Goal: Task Accomplishment & Management: Use online tool/utility

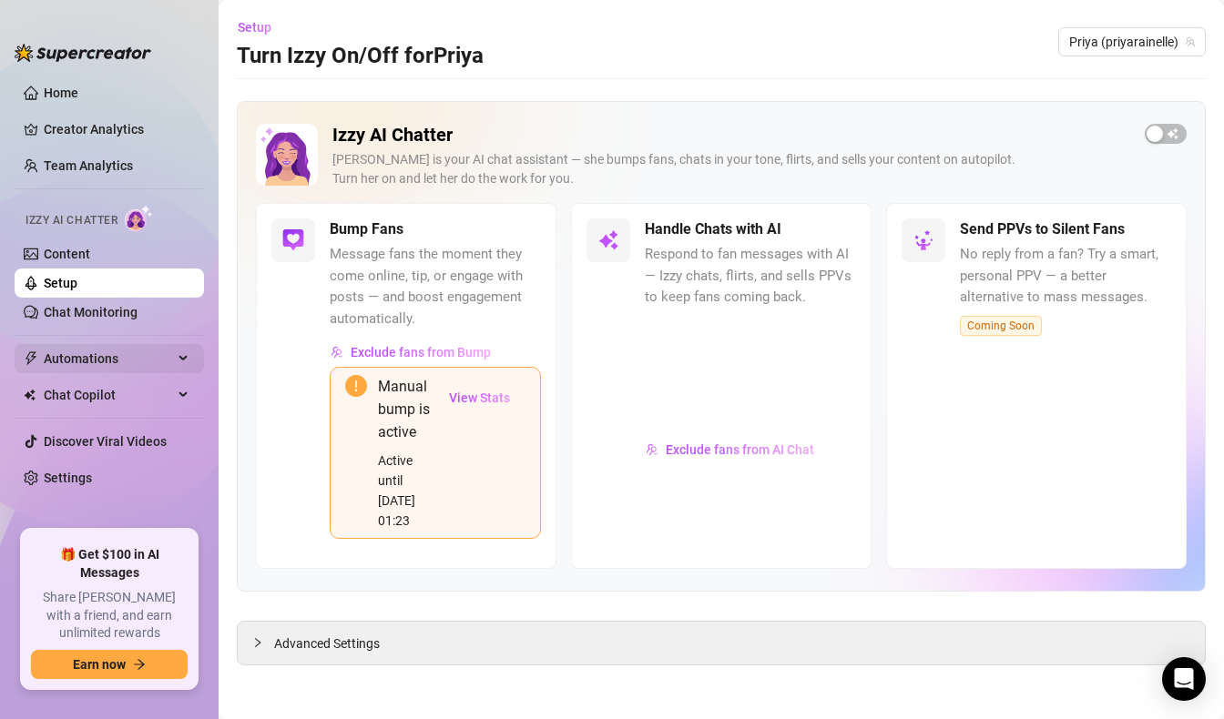
click at [126, 371] on span "Automations" at bounding box center [108, 358] width 129 height 29
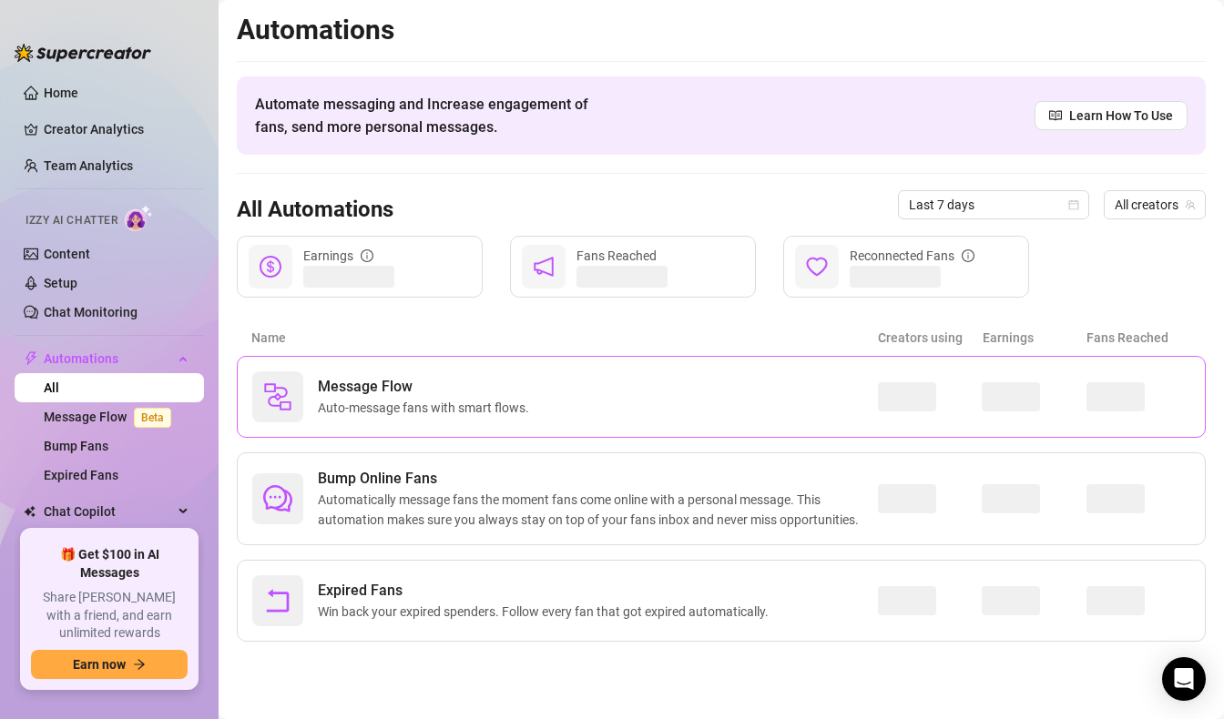
click at [461, 401] on span "Auto-message fans with smart flows." at bounding box center [427, 408] width 219 height 20
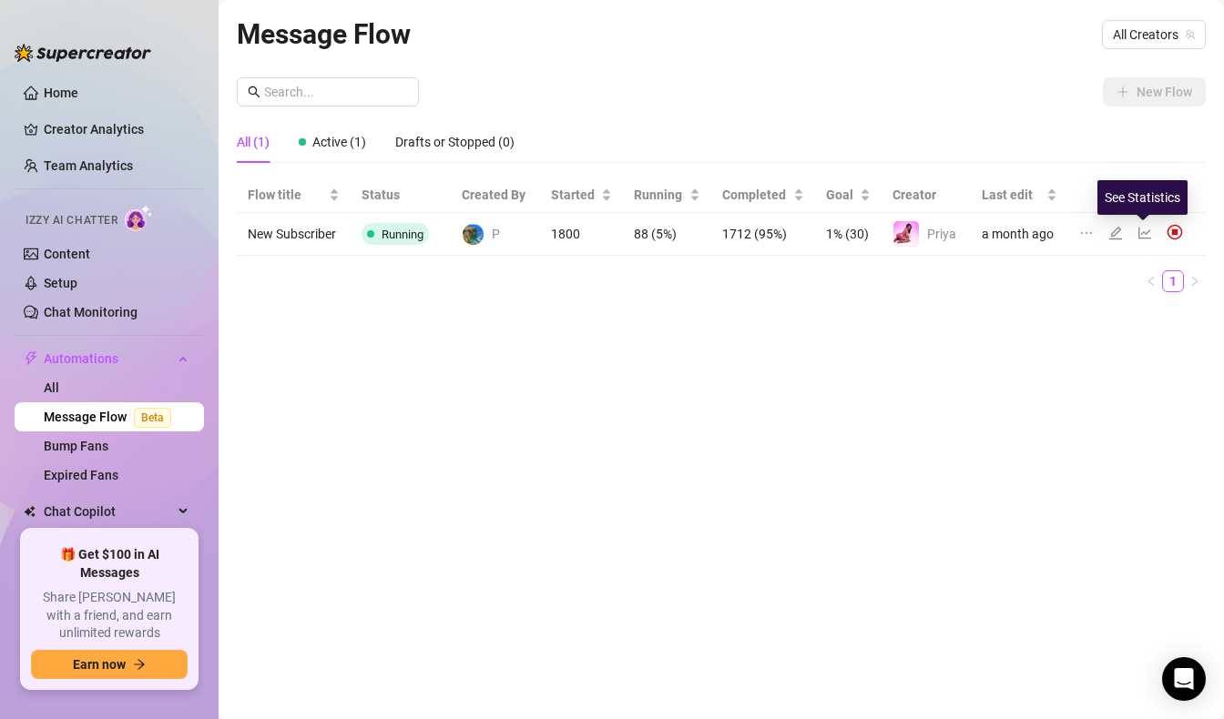
click at [1140, 232] on icon "line-chart" at bounding box center [1144, 233] width 15 height 15
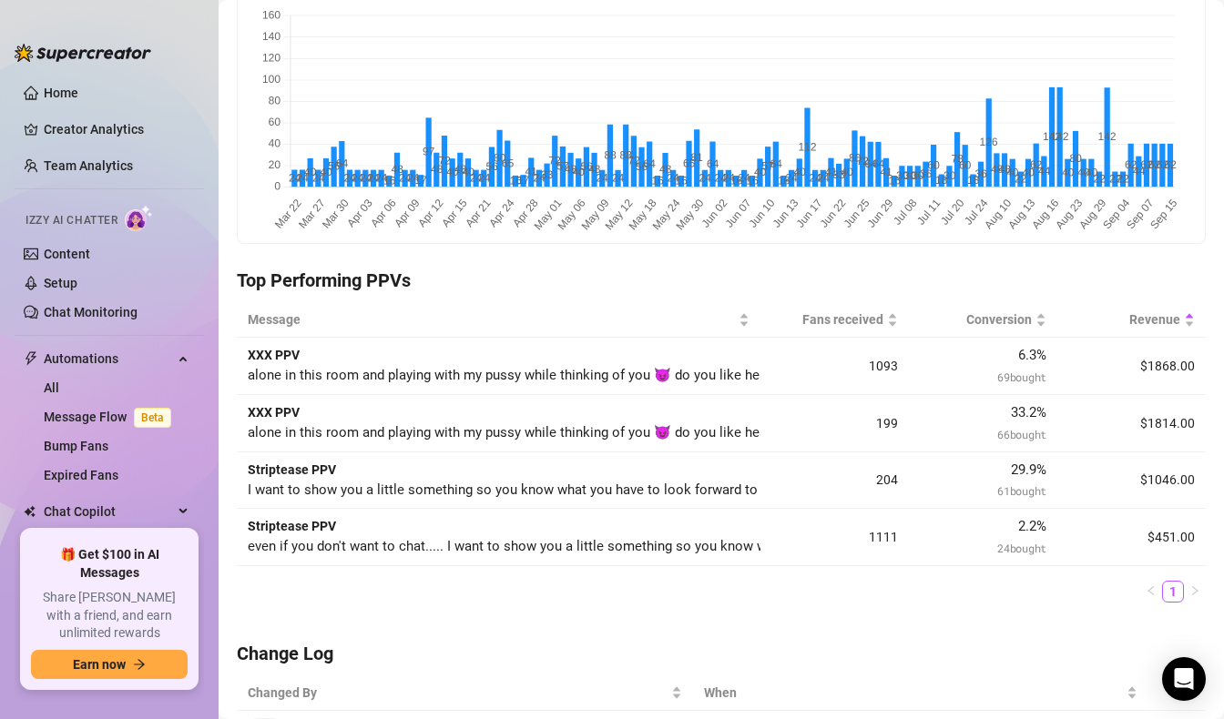
scroll to position [279, 0]
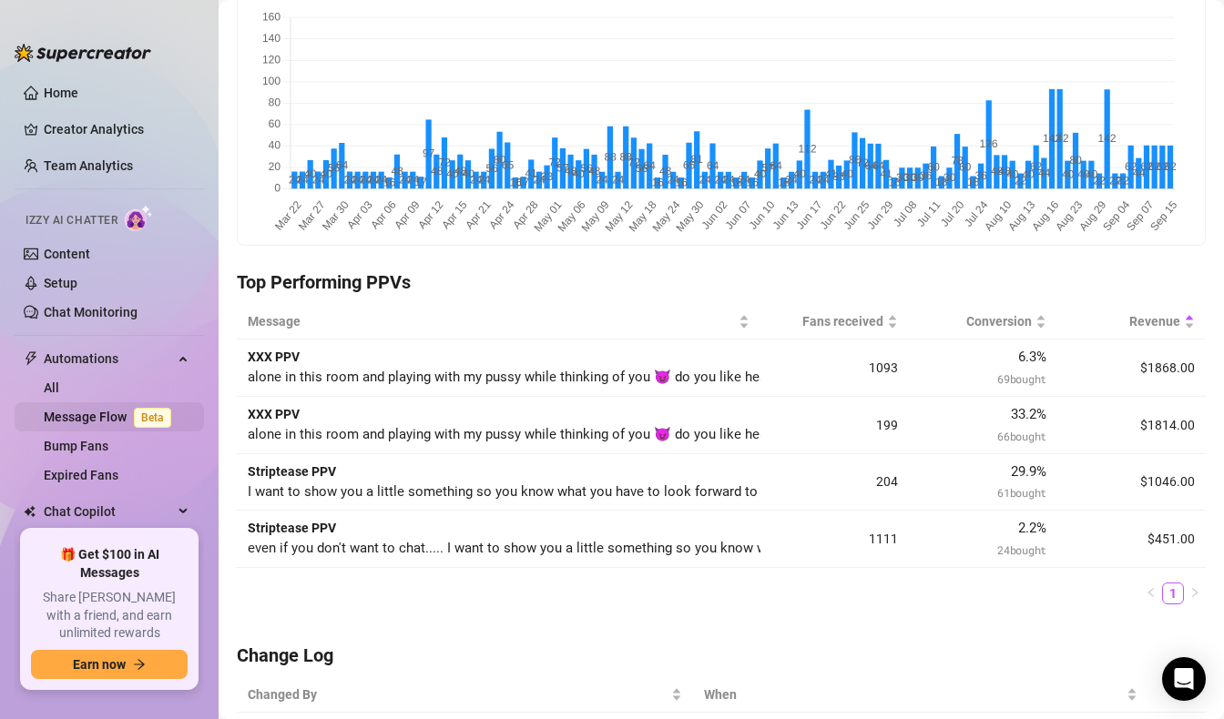
click at [103, 422] on link "Message Flow Beta" at bounding box center [111, 417] width 135 height 15
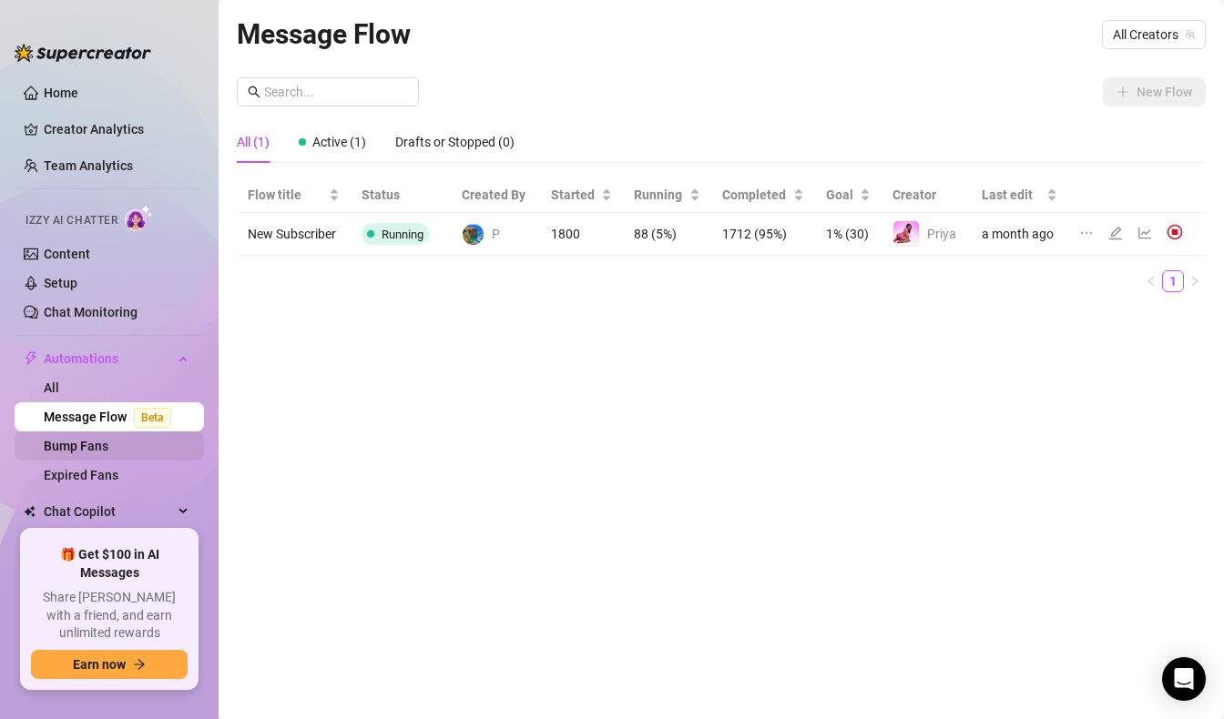
click at [103, 447] on link "Bump Fans" at bounding box center [76, 446] width 65 height 15
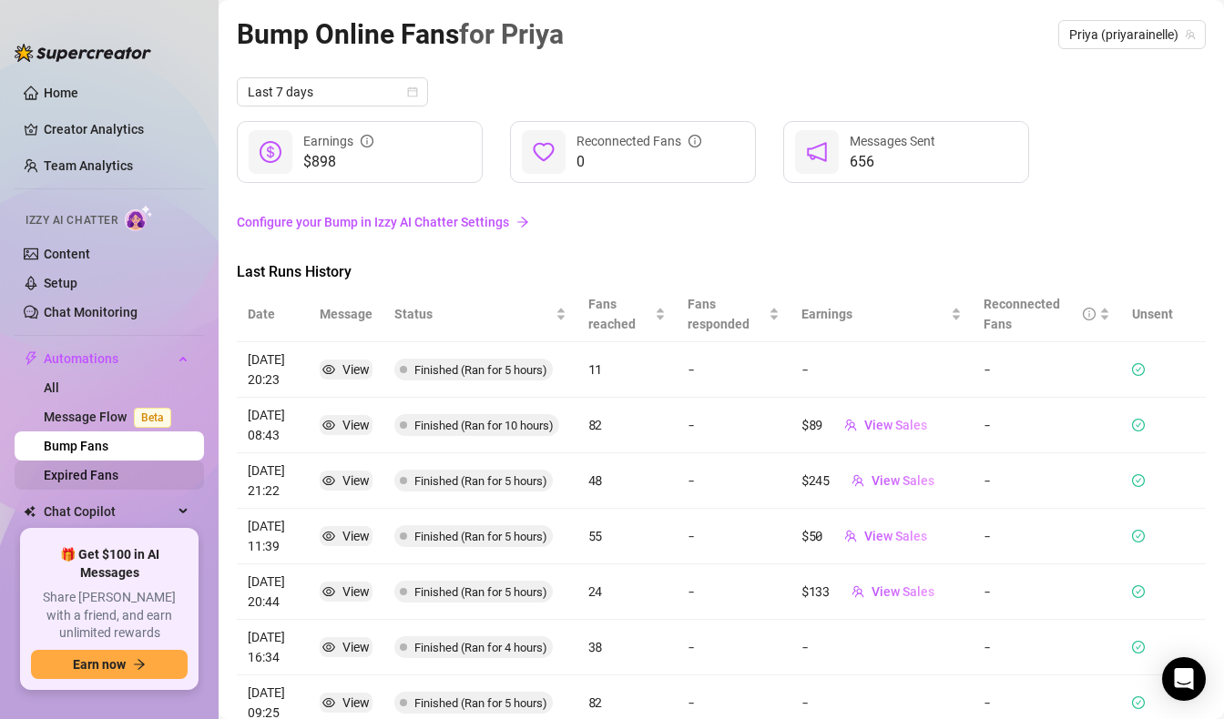
click at [109, 472] on link "Expired Fans" at bounding box center [81, 475] width 75 height 15
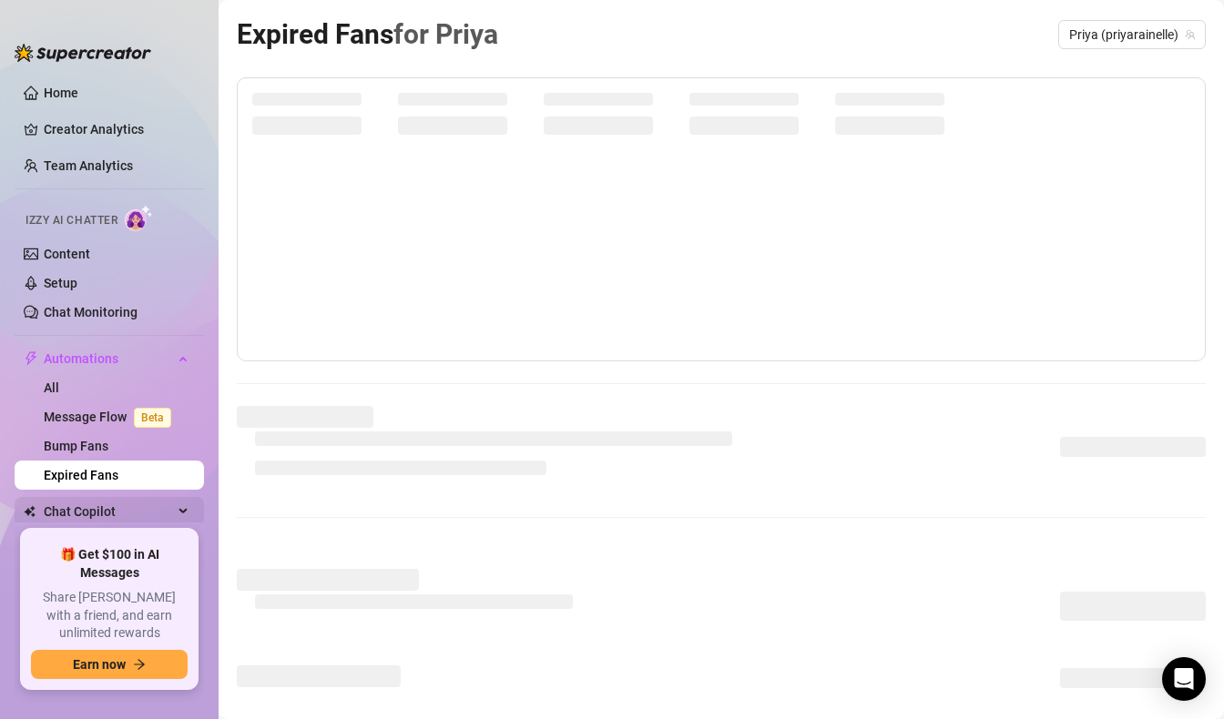
click at [116, 513] on span "Chat Copilot" at bounding box center [108, 511] width 129 height 29
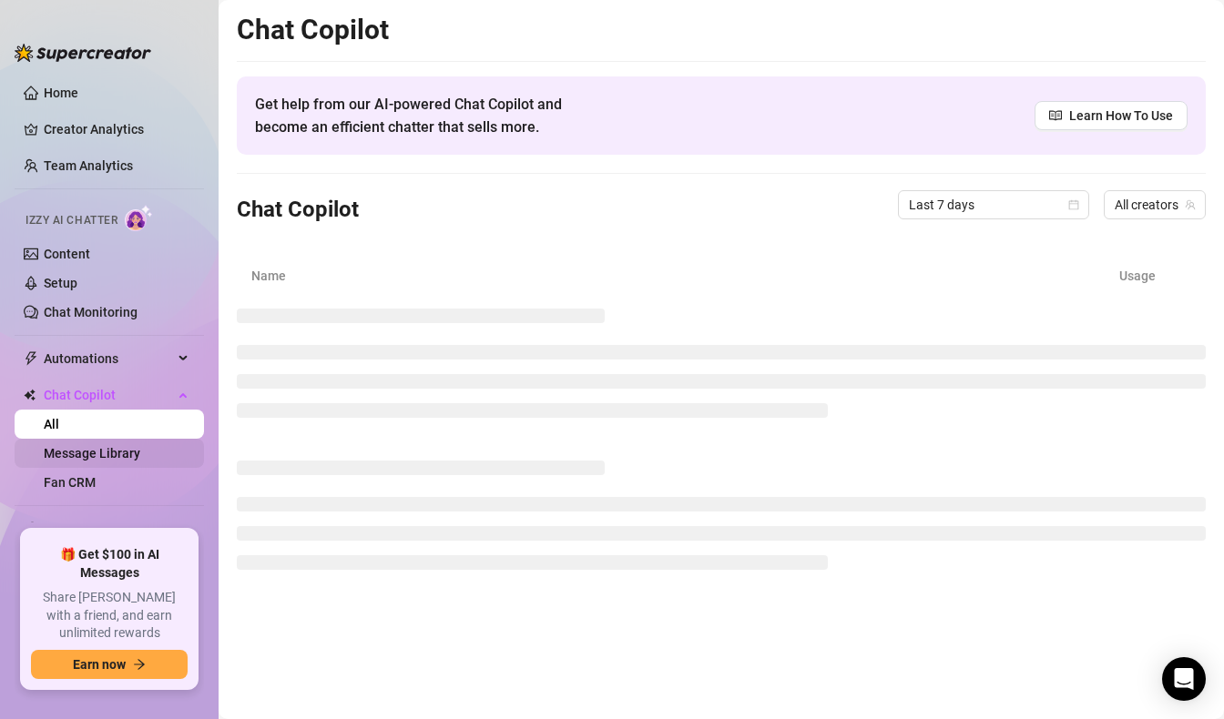
click at [116, 452] on link "Message Library" at bounding box center [92, 453] width 97 height 15
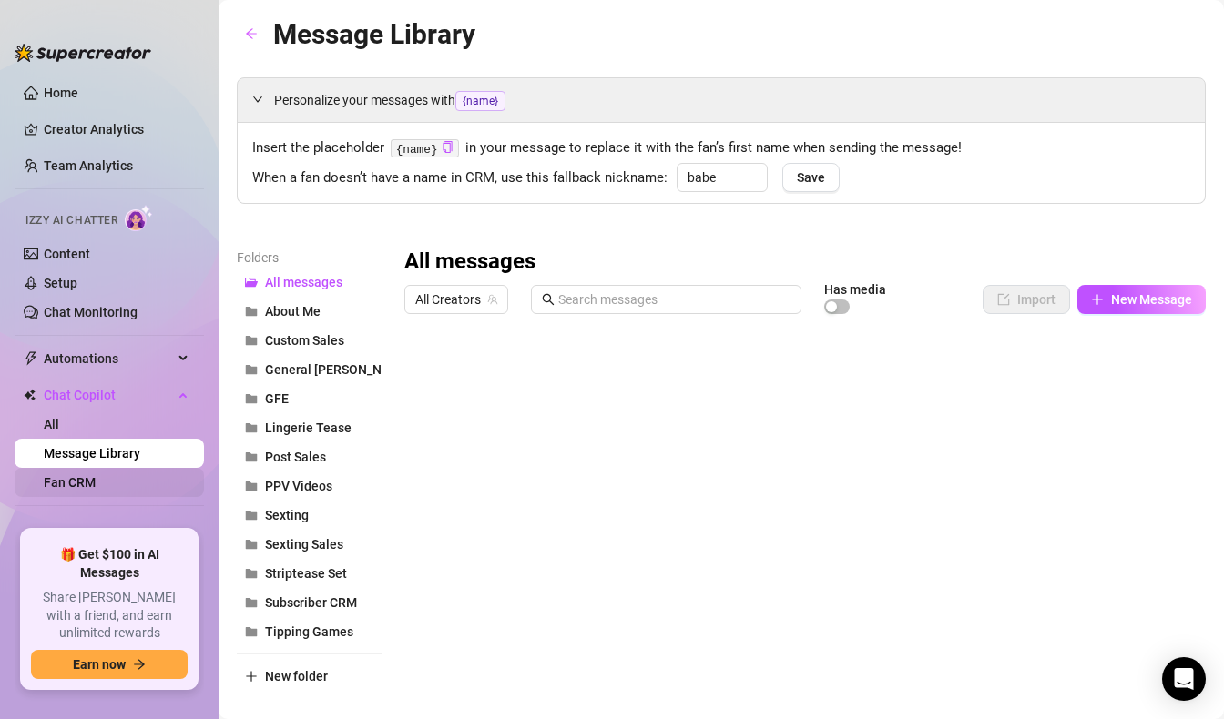
click at [96, 485] on link "Fan CRM" at bounding box center [70, 482] width 52 height 15
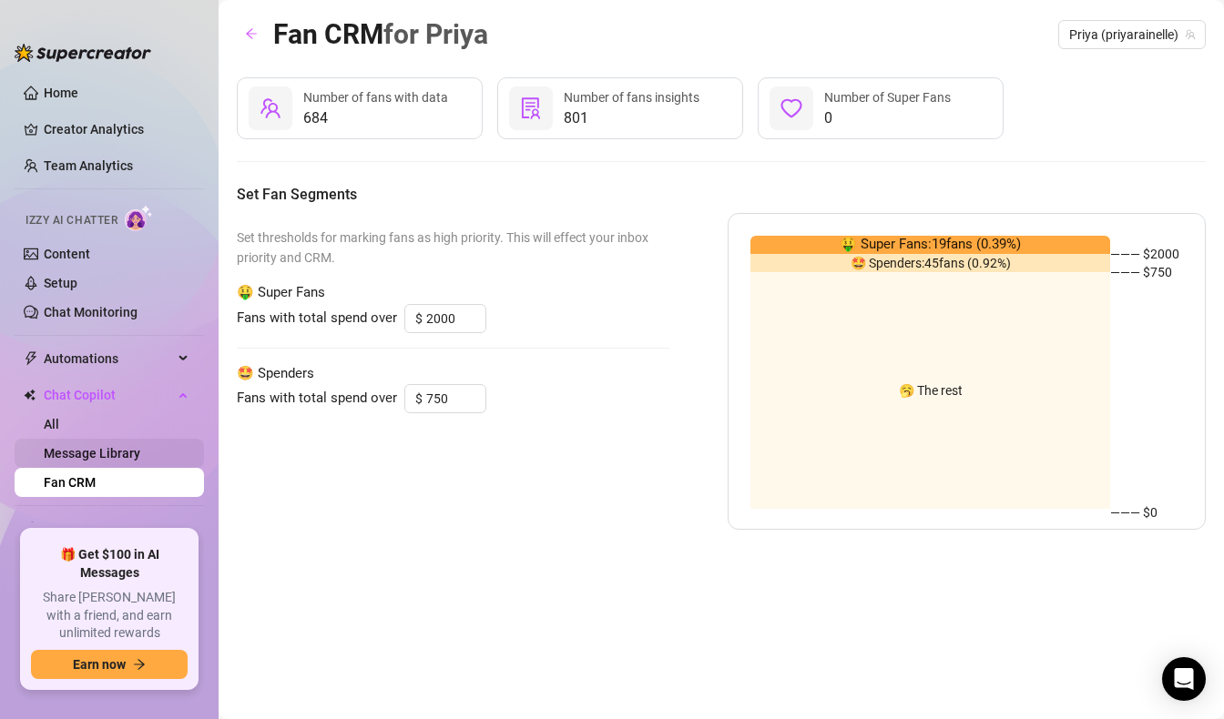
click at [140, 450] on link "Message Library" at bounding box center [92, 453] width 97 height 15
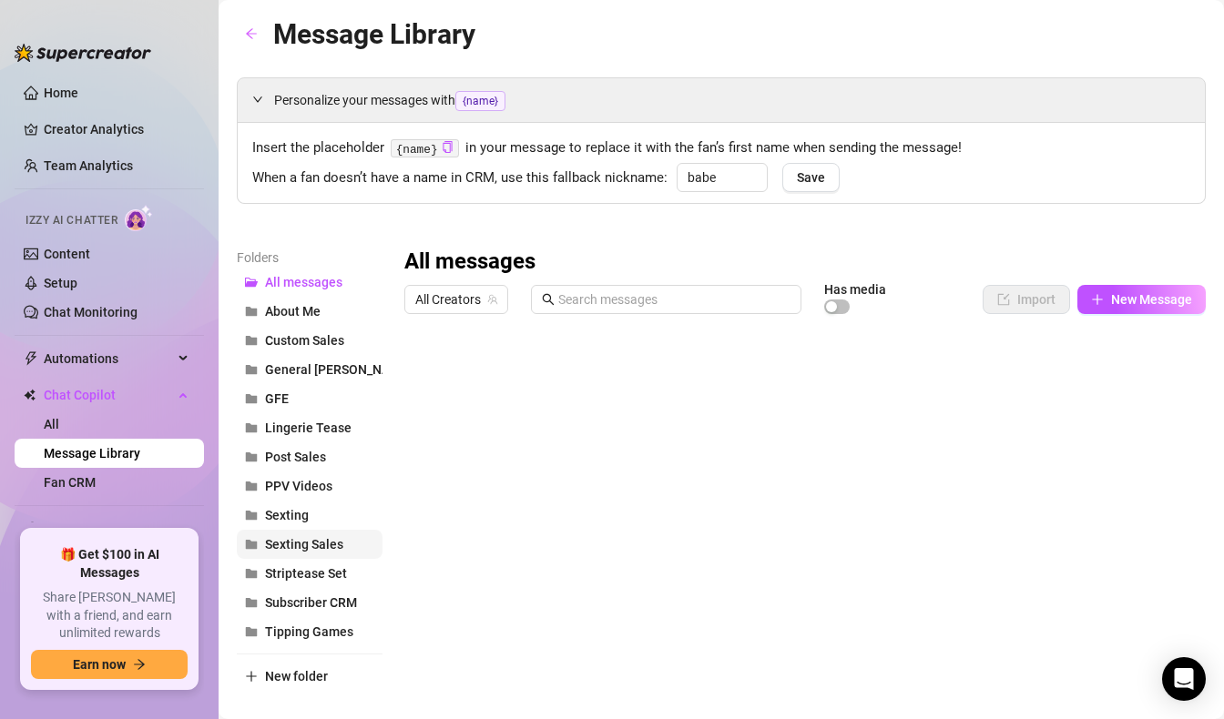
click at [321, 547] on span "Sexting Sales" at bounding box center [304, 544] width 78 height 15
click at [299, 510] on span "Sexting" at bounding box center [287, 515] width 44 height 15
click at [313, 483] on span "PPV Videos" at bounding box center [298, 486] width 67 height 15
click at [336, 447] on button "Post Sales" at bounding box center [310, 457] width 146 height 29
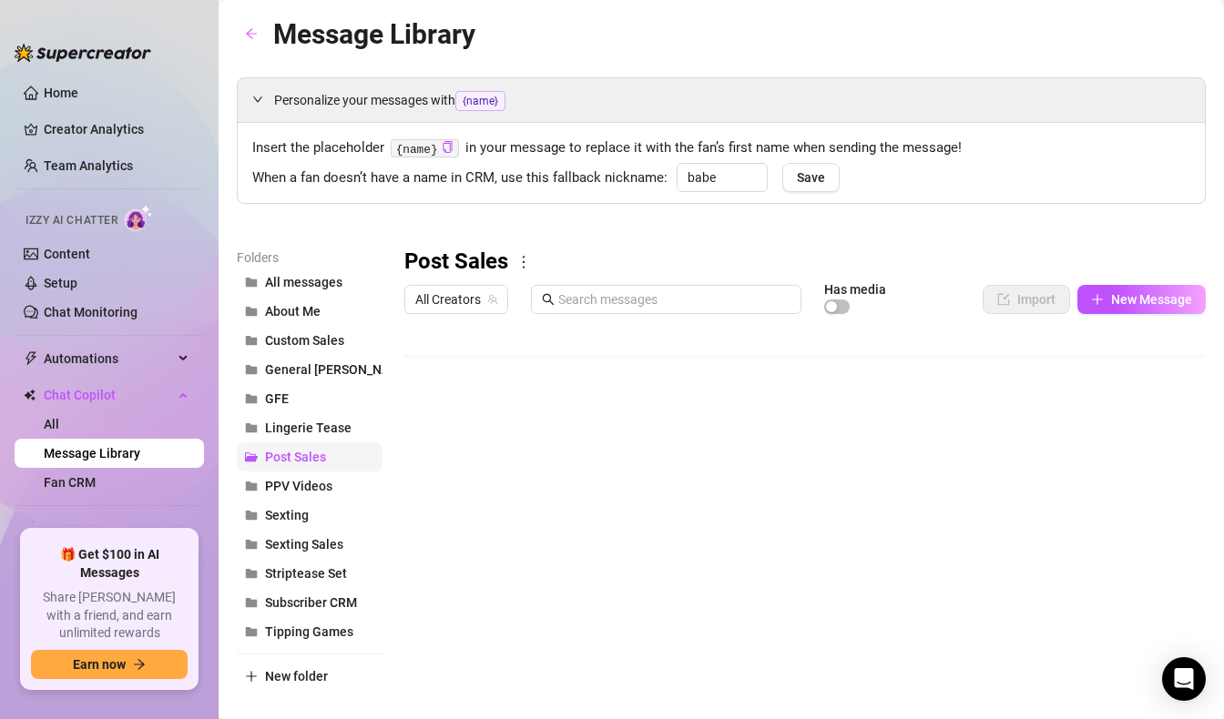
scroll to position [36, 0]
click at [351, 439] on button "Lingerie Tease" at bounding box center [310, 427] width 146 height 29
click at [340, 395] on button "GFE" at bounding box center [310, 398] width 146 height 29
click at [331, 436] on button "Lingerie Tease" at bounding box center [310, 427] width 146 height 29
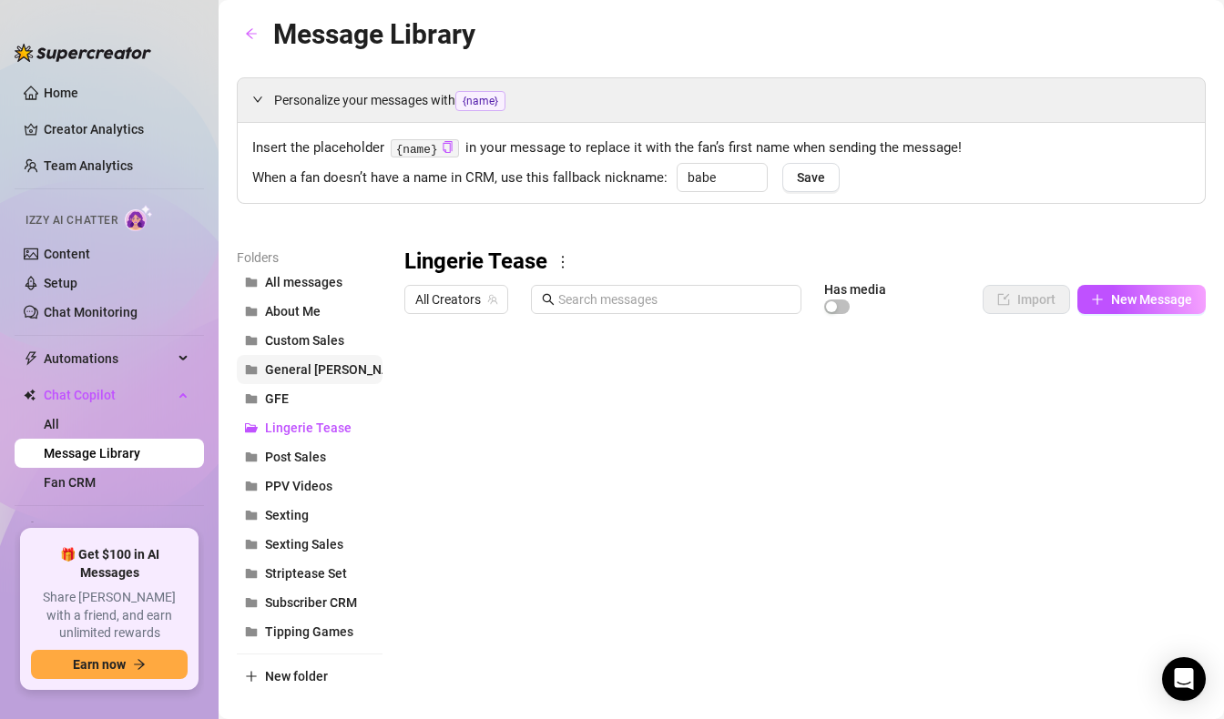
click at [323, 369] on span "General [PERSON_NAME]" at bounding box center [338, 369] width 147 height 15
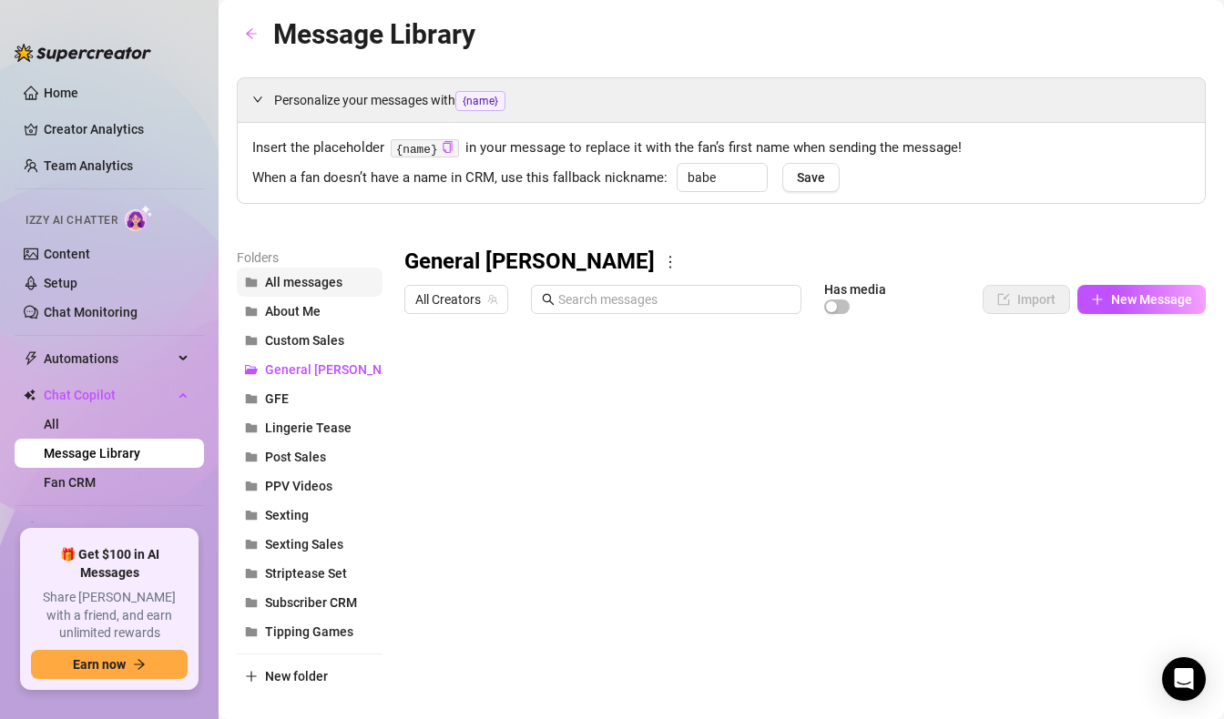
click at [320, 281] on span "All messages" at bounding box center [303, 282] width 77 height 15
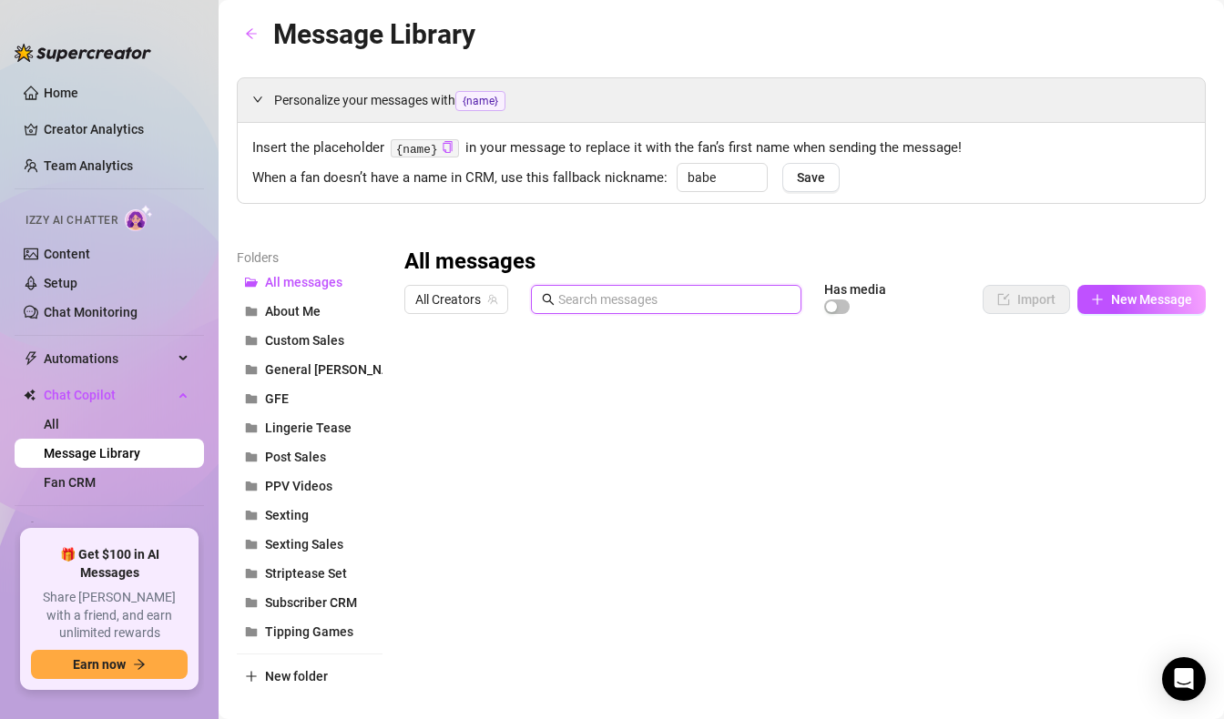
click at [646, 297] on input "text" at bounding box center [674, 300] width 232 height 20
type input "r"
type input "dick pic"
